Goal: Transaction & Acquisition: Purchase product/service

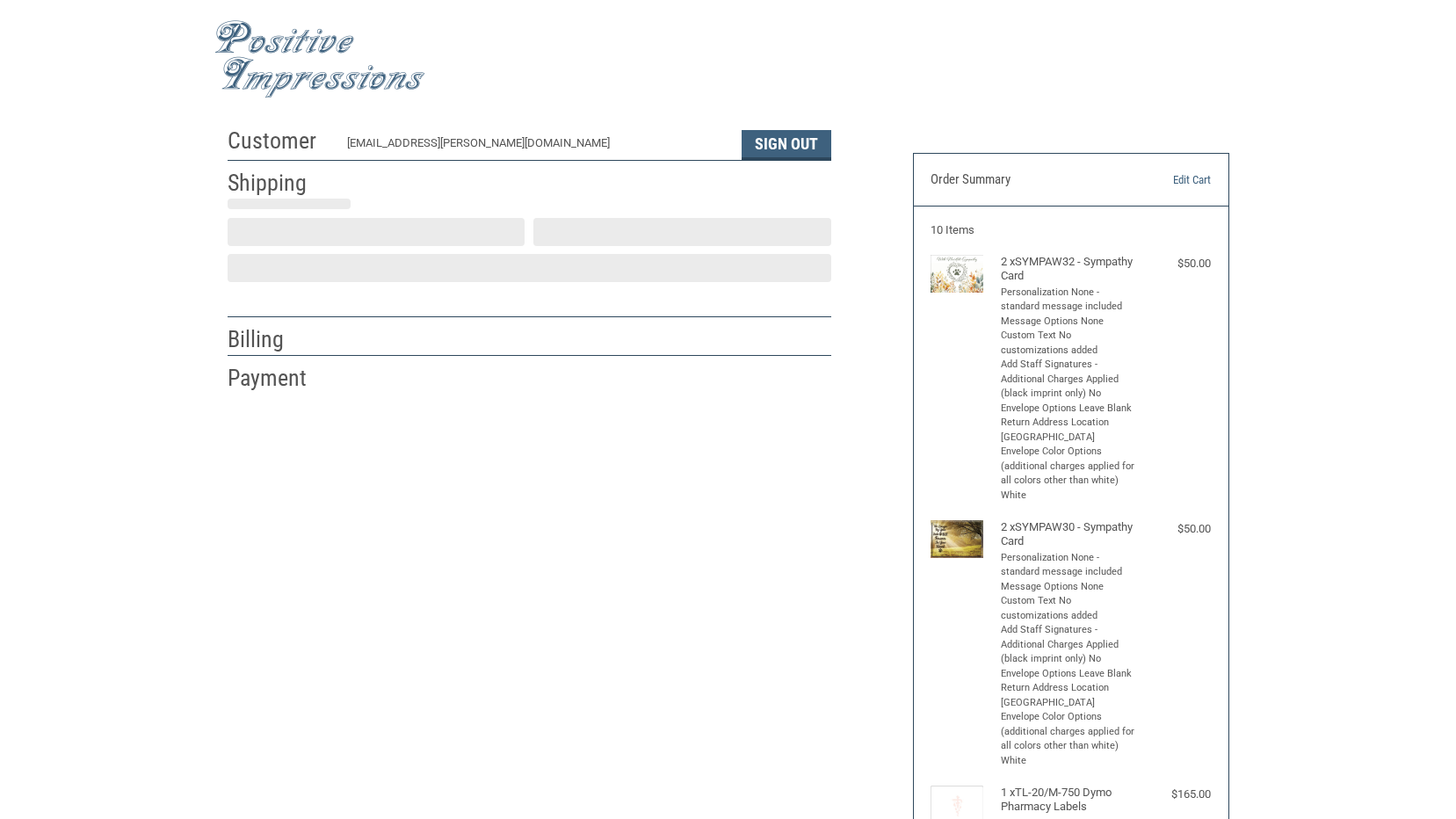
select select "US"
select select "IA"
type input "[GEOGRAPHIC_DATA]"
select select "IA"
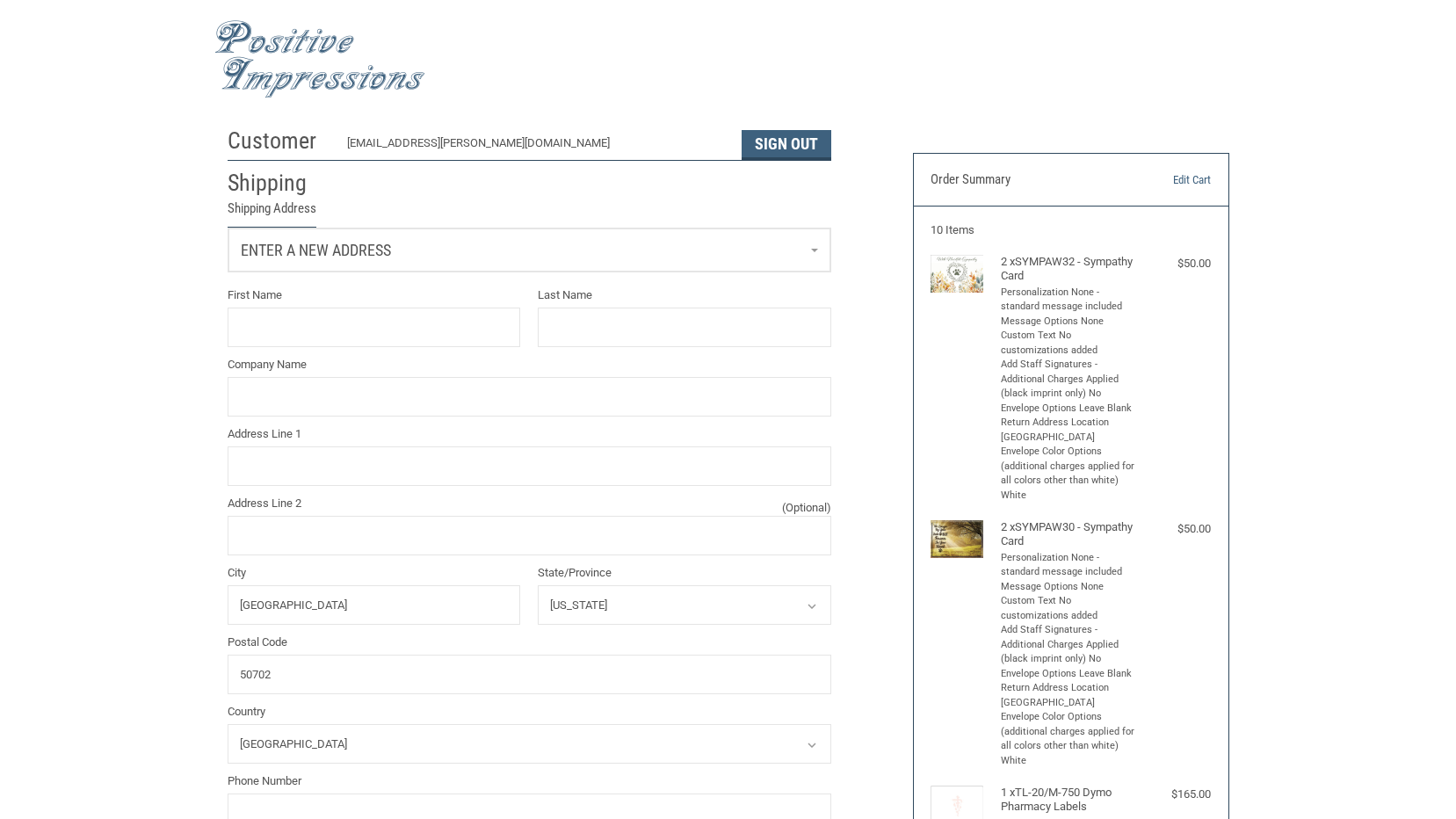
click at [814, 254] on link "Enter a new address" at bounding box center [530, 250] width 602 height 43
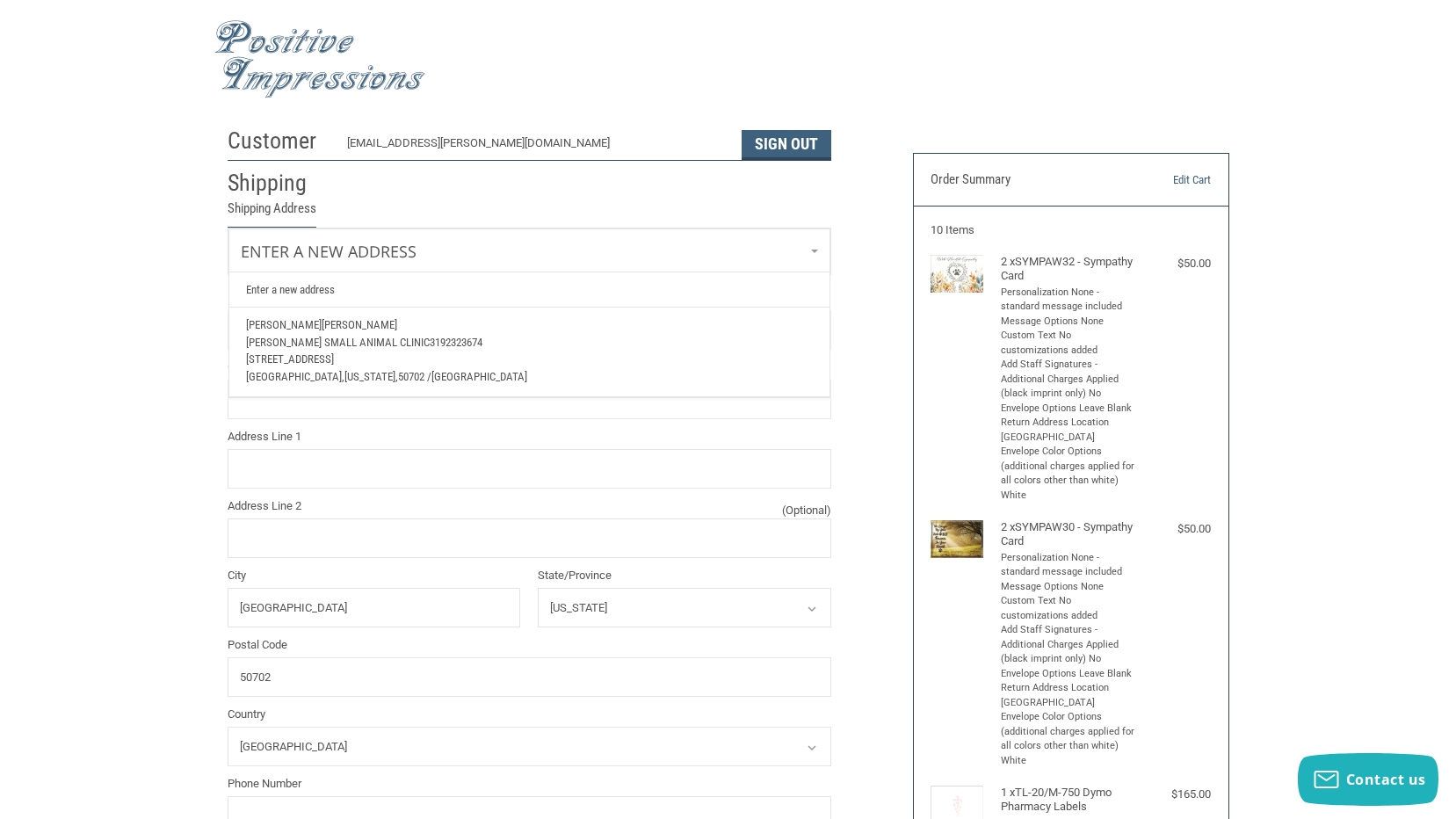
click at [506, 350] on p "[PERSON_NAME] Small Animal Clinic 3192323674" at bounding box center [529, 343] width 566 height 18
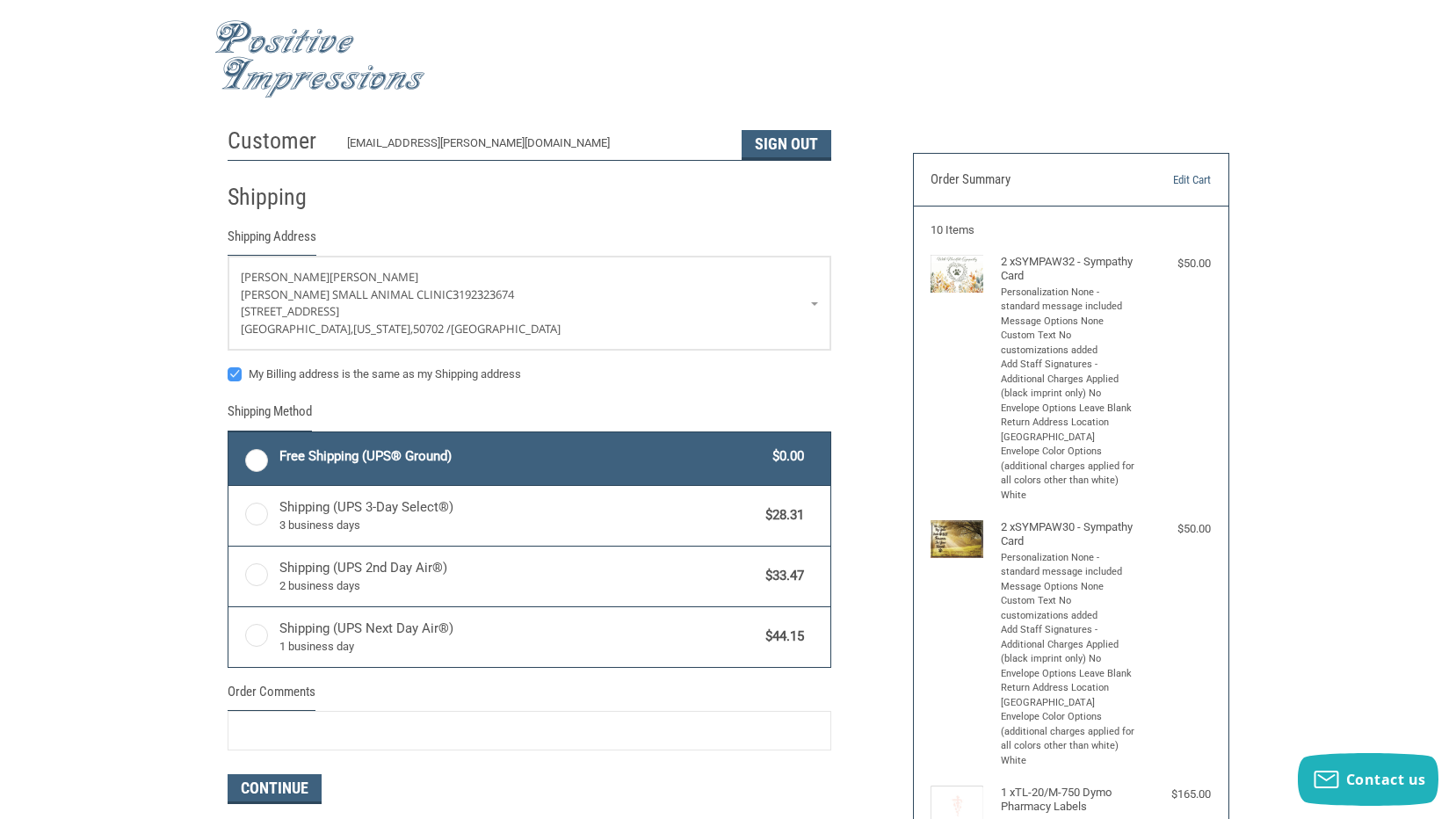
click at [259, 453] on label "Free Shipping (UPS® Ground) $0.00" at bounding box center [530, 459] width 602 height 53
click at [262, 462] on label "Free Shipping (UPS® Ground) $0.00" at bounding box center [530, 459] width 602 height 53
click at [230, 435] on input "Free Shipping (UPS® Ground) $0.00" at bounding box center [229, 434] width 1 height 1
radio input "true"
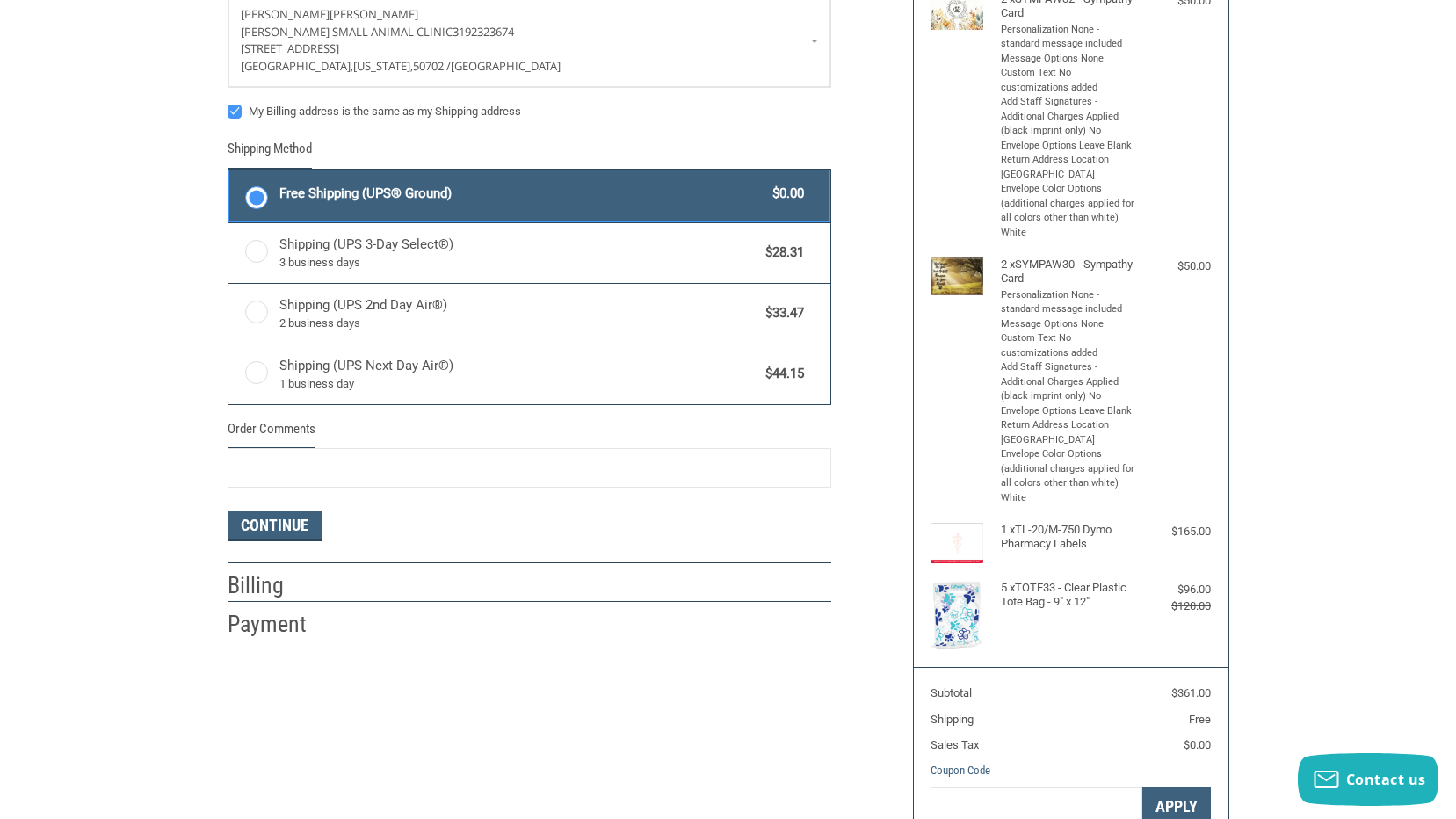
scroll to position [264, 0]
click at [291, 526] on button "Continue" at bounding box center [274, 525] width 94 height 29
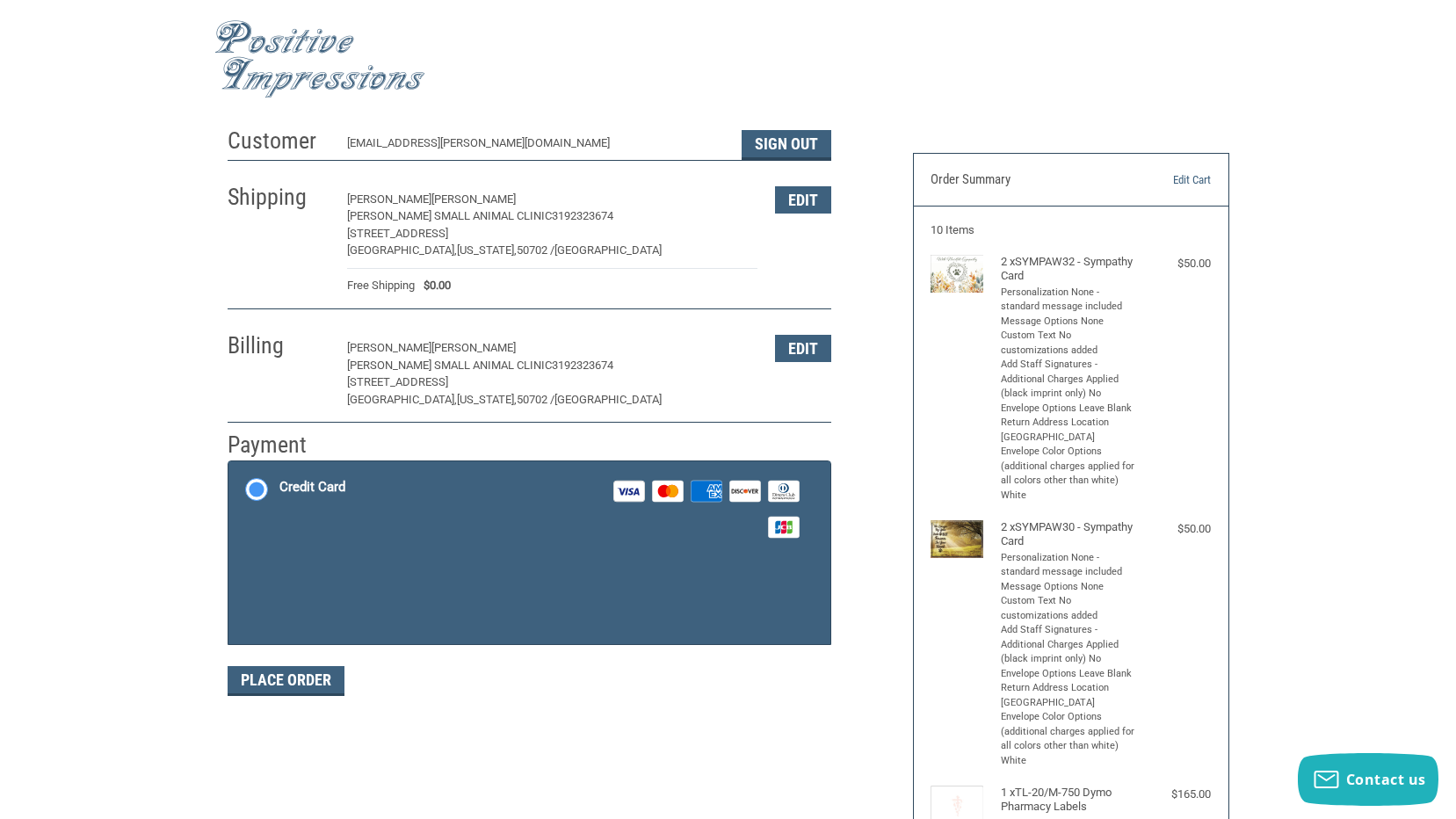
scroll to position [88, 0]
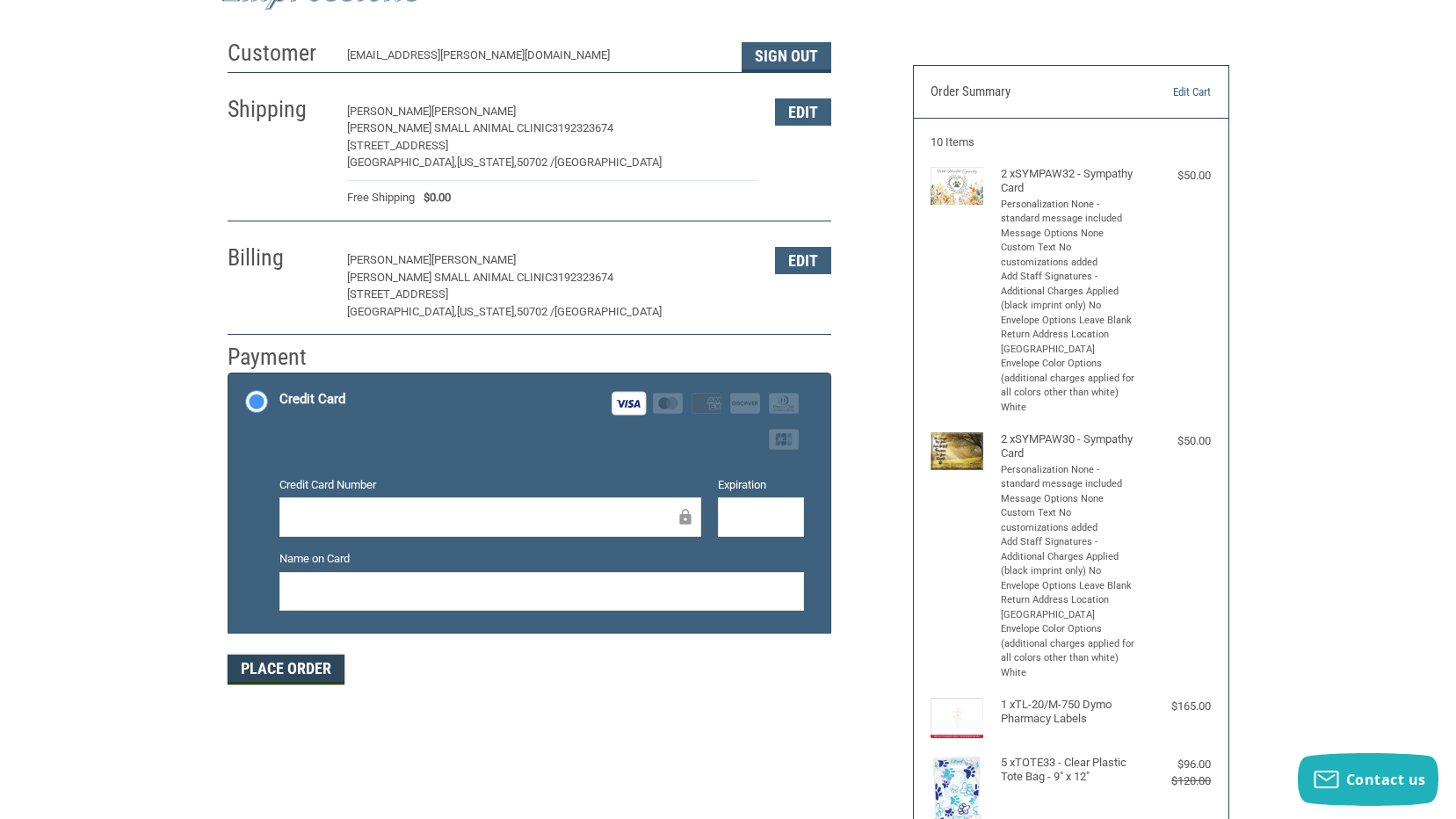
click at [290, 669] on button "Place Order" at bounding box center [286, 669] width 117 height 29
